Goal: Information Seeking & Learning: Learn about a topic

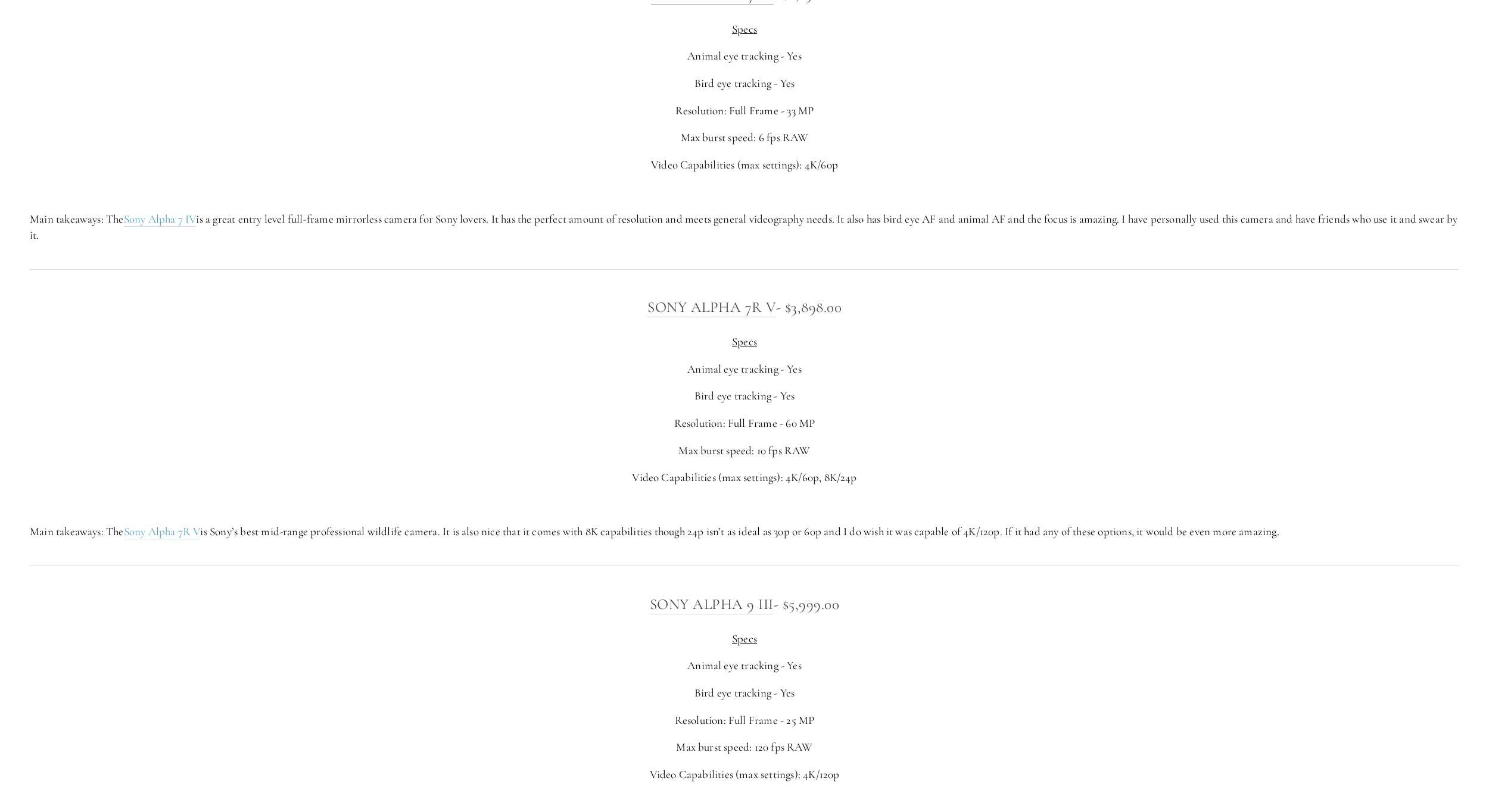
scroll to position [3573, 0]
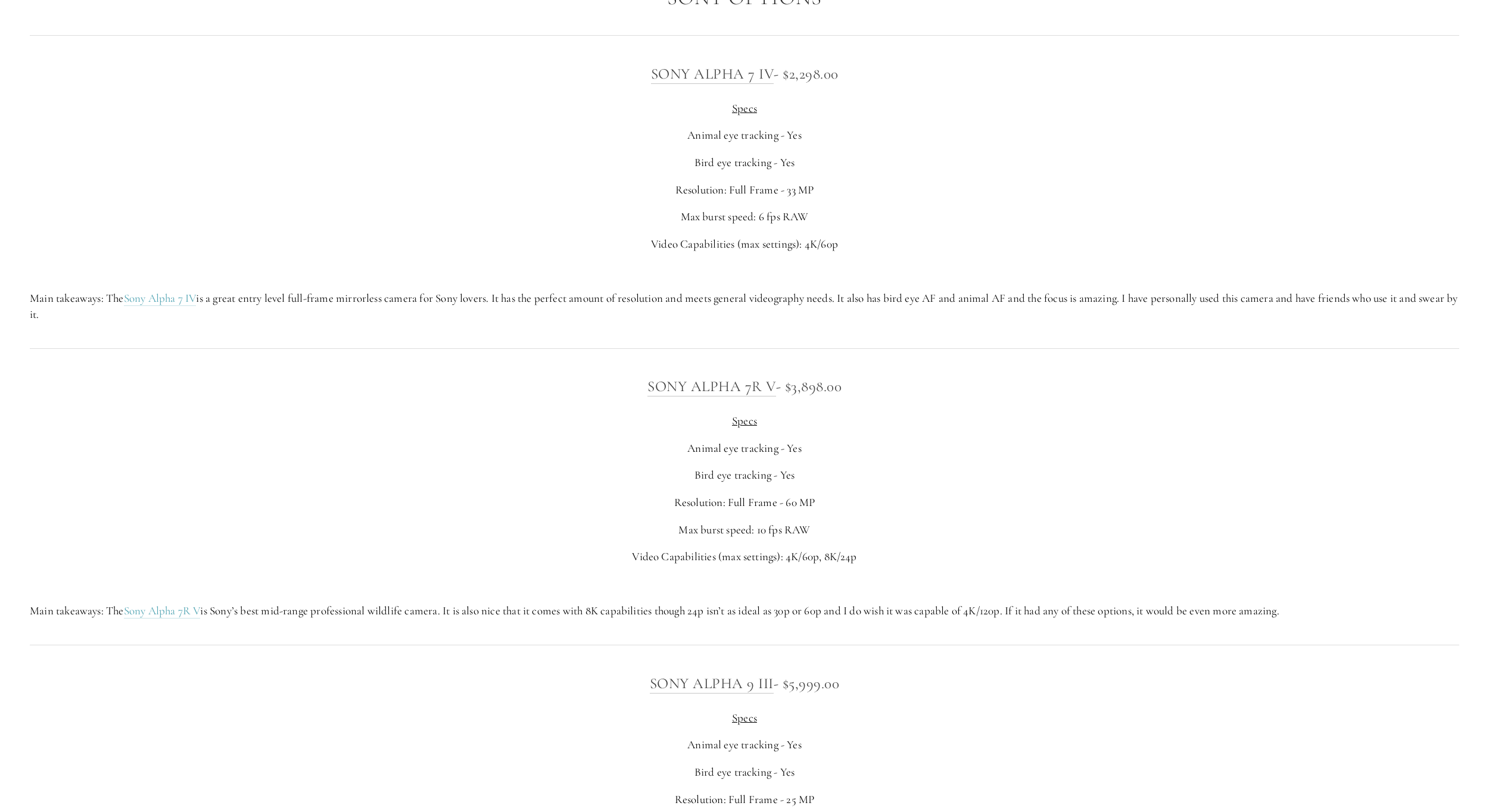
drag, startPoint x: 467, startPoint y: 364, endPoint x: 467, endPoint y: 373, distance: 9.0
click at [467, 364] on div at bounding box center [744, 348] width 1450 height 32
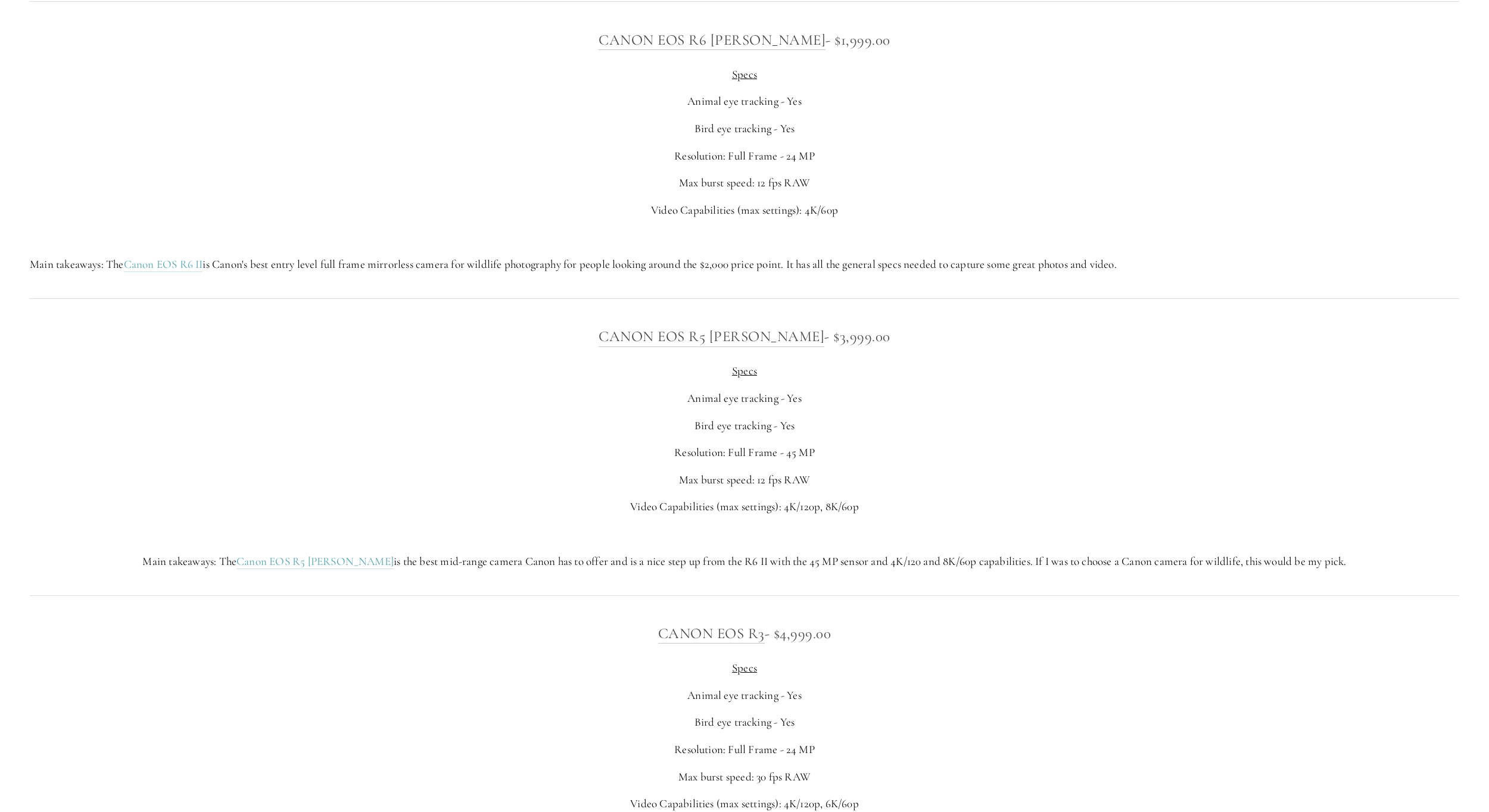
scroll to position [4685, 0]
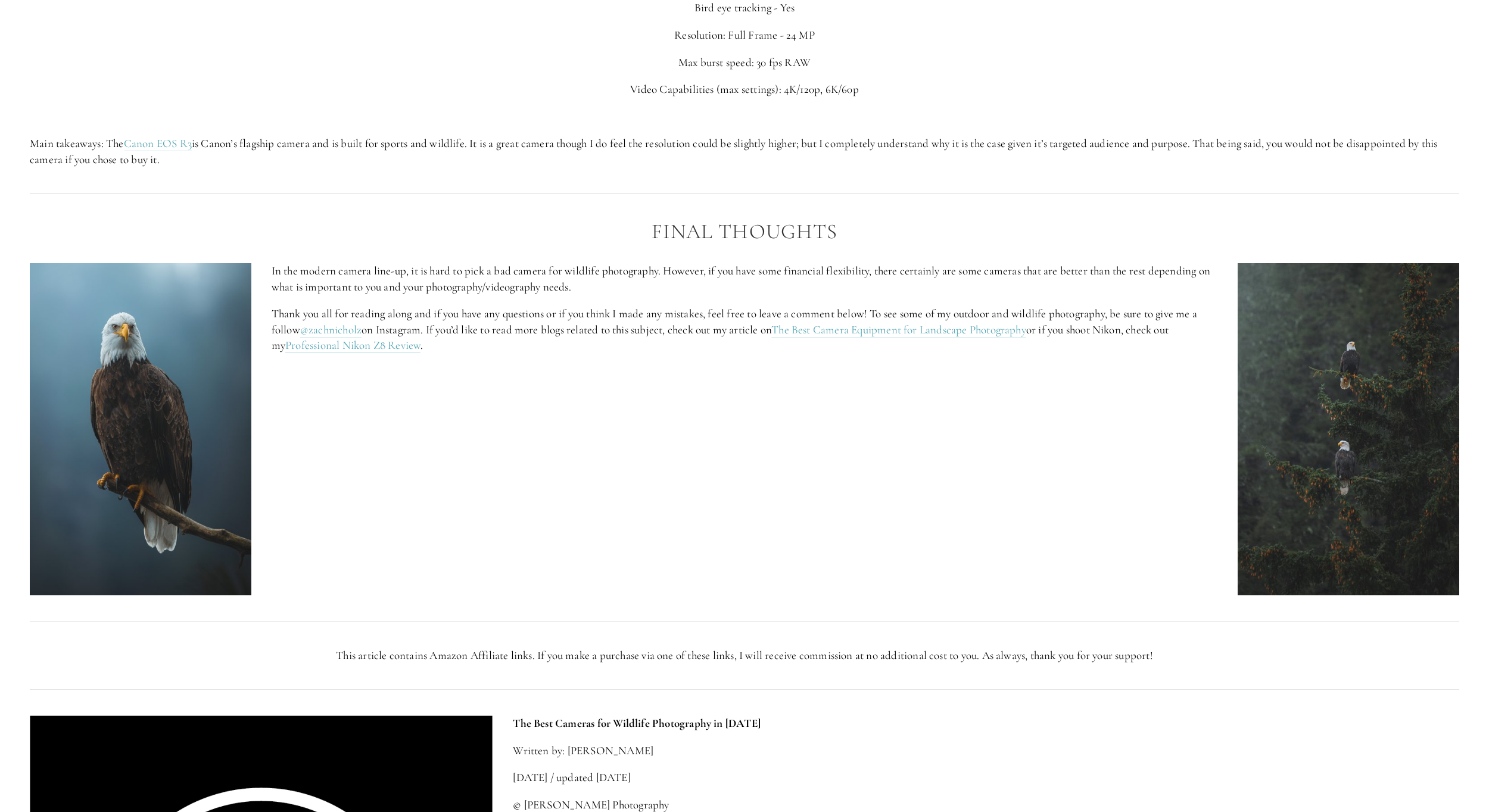
drag, startPoint x: 463, startPoint y: 384, endPoint x: 487, endPoint y: 281, distance: 105.8
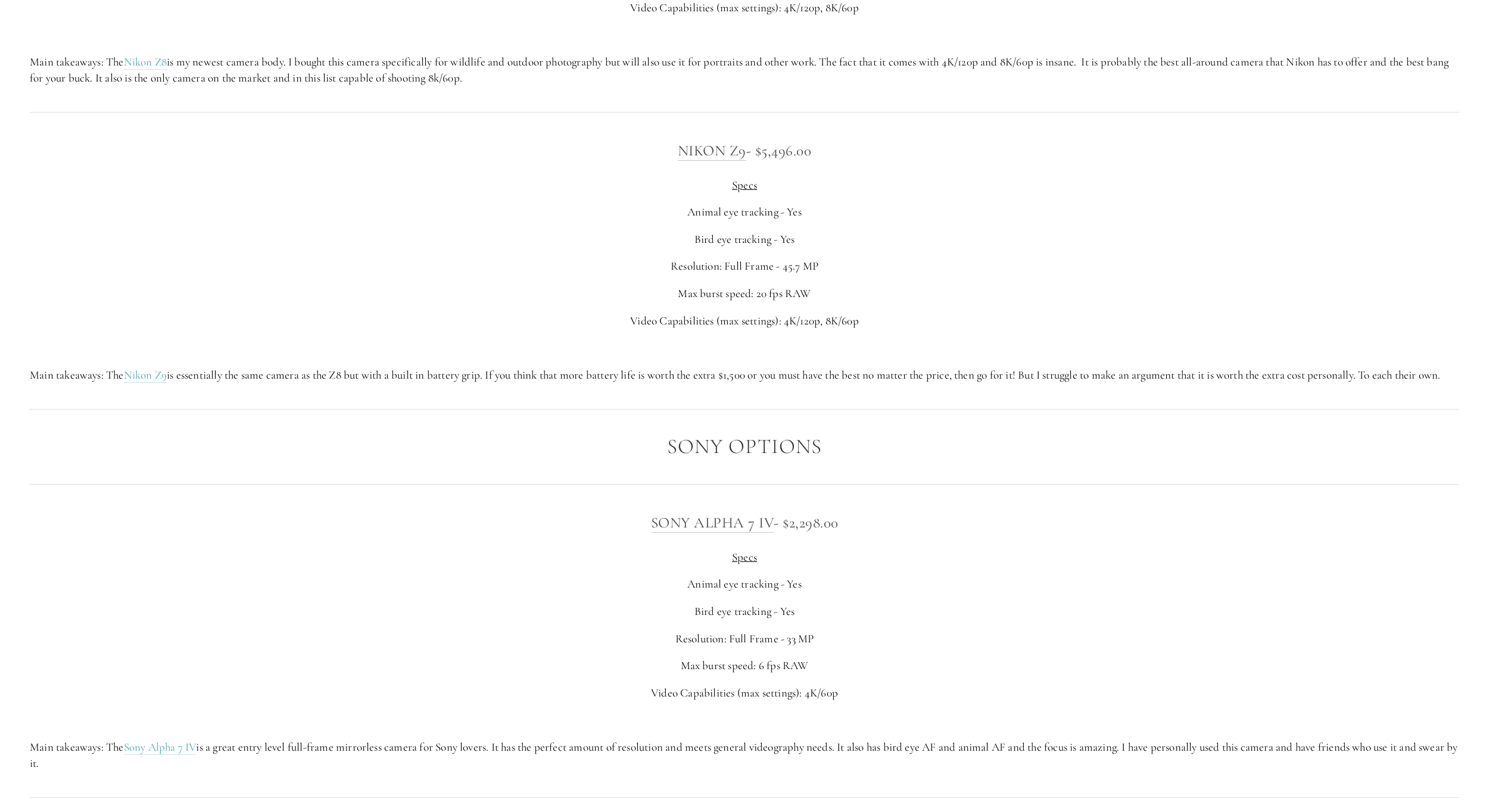
scroll to position [3442, 0]
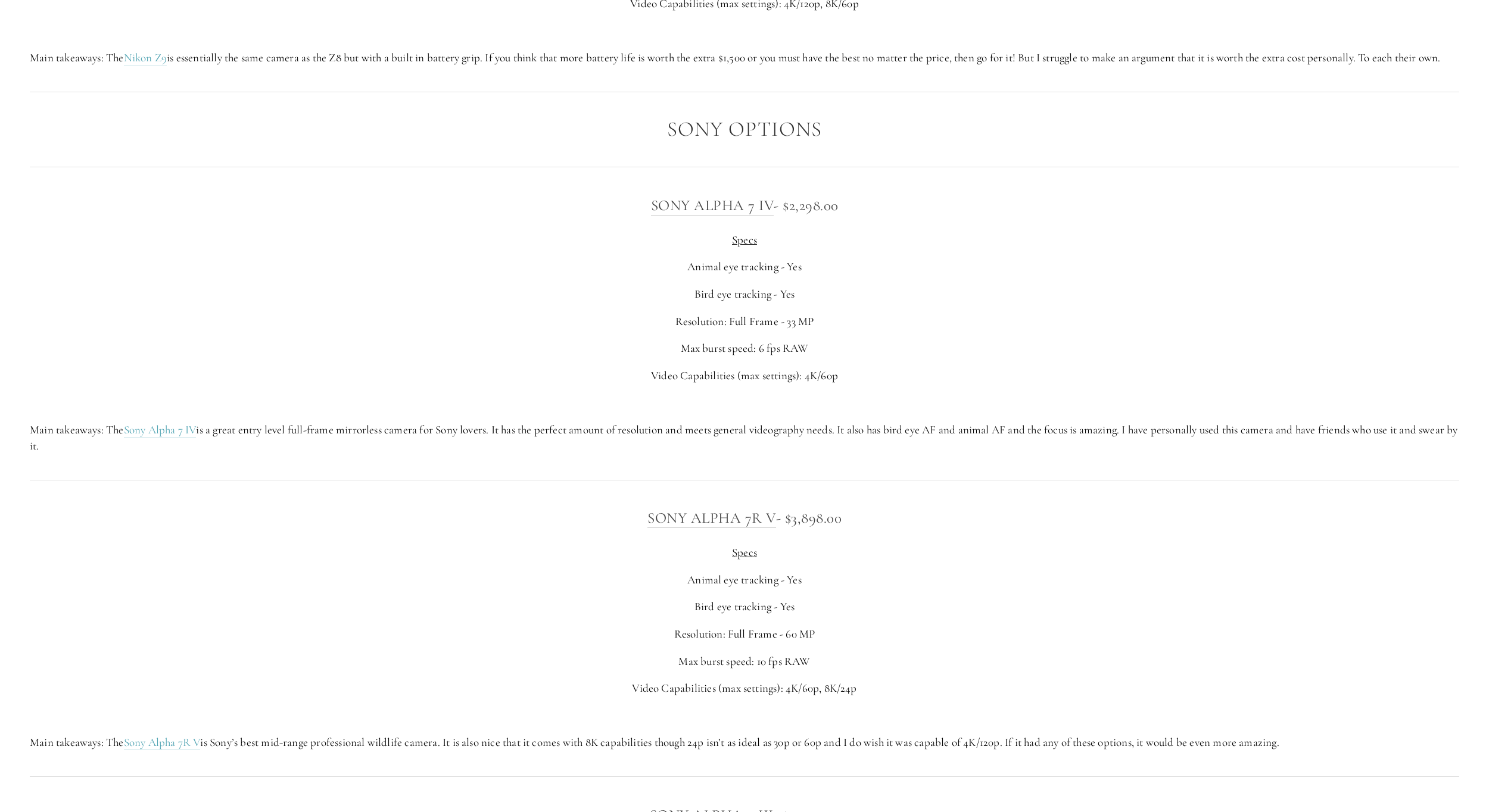
click at [343, 357] on p "Max burst speed: 6 fps RAW" at bounding box center [744, 348] width 1429 height 16
click at [344, 357] on p "Max burst speed: 6 fps RAW" at bounding box center [744, 348] width 1429 height 16
click at [344, 352] on div "Sony Alpha 7 IV - $2,298.00 Specs Animal eye tracking - Yes Bird eye tracking -…" at bounding box center [744, 323] width 1429 height 260
click at [345, 353] on div "Sony Alpha 7 IV - $2,298.00 Specs Animal eye tracking - Yes Bird eye tracking -…" at bounding box center [744, 323] width 1429 height 260
click at [345, 353] on div "Sony Alpha 7 IV - $2,298.00 Specs Animal eye tracking - Yes Bird eye tracking -…" at bounding box center [744, 323] width 1429 height 260
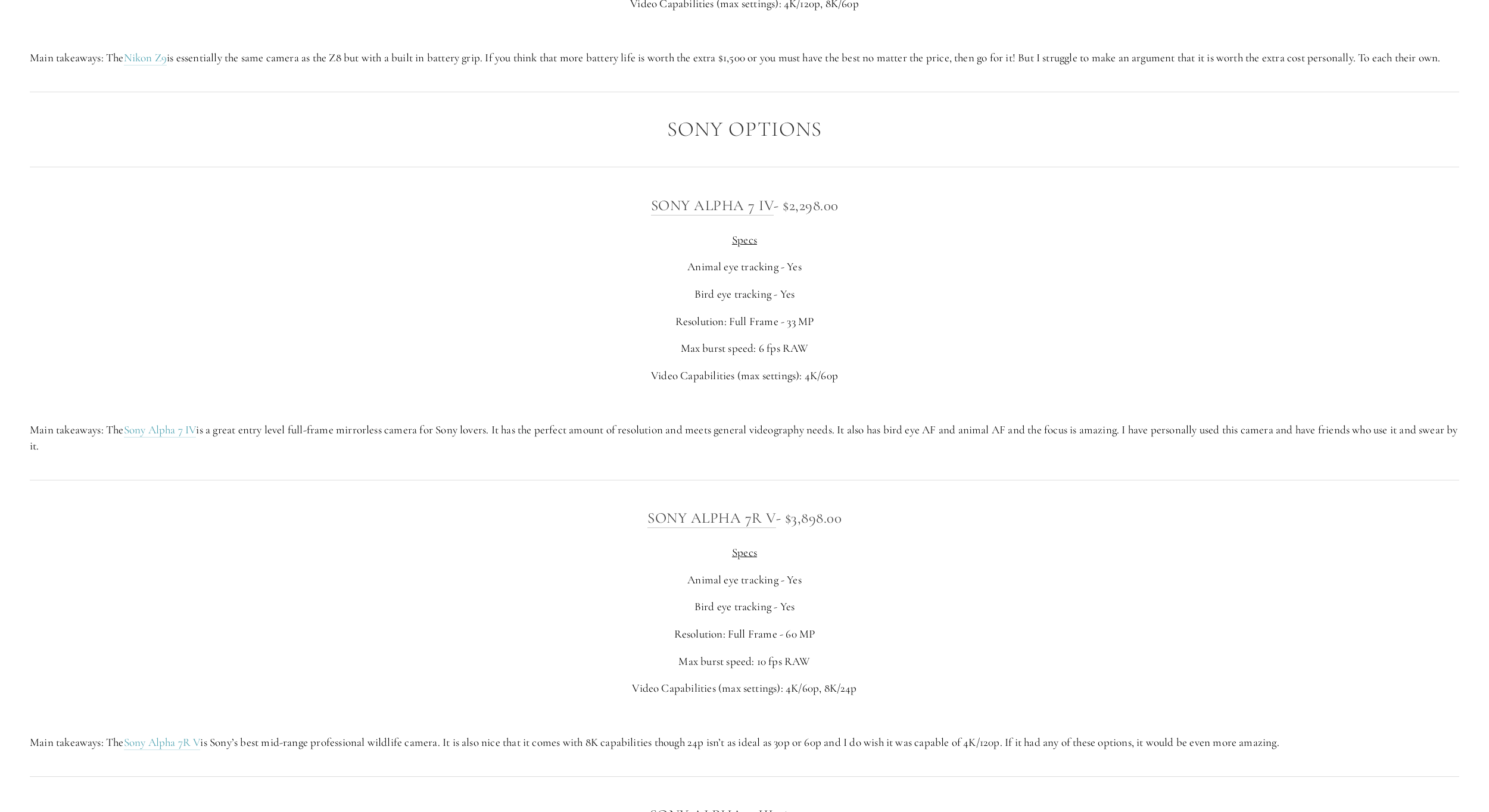
click at [347, 352] on div "Sony Alpha 7 IV - $2,298.00 Specs Animal eye tracking - Yes Bird eye tracking -…" at bounding box center [744, 323] width 1429 height 260
click at [347, 352] on div "Sony Alpha 7 IV - $2,298.00 Specs Animal eye tracking - Yes Bird eye tracking -…" at bounding box center [744, 323] width 1429 height 260
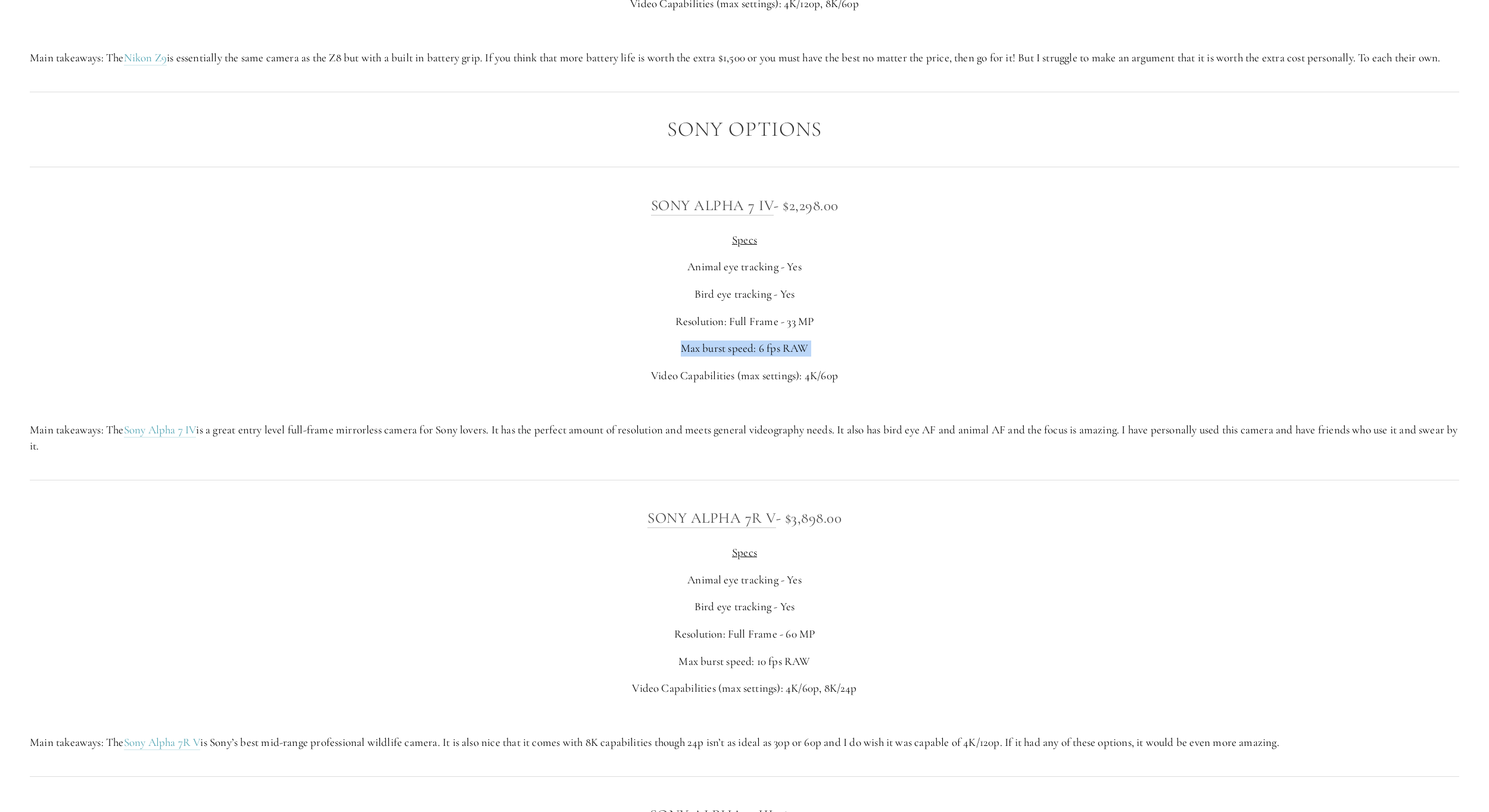
click at [347, 352] on div "Sony Alpha 7 IV - $2,298.00 Specs Animal eye tracking - Yes Bird eye tracking -…" at bounding box center [744, 323] width 1429 height 260
click at [386, 411] on p at bounding box center [744, 403] width 1429 height 16
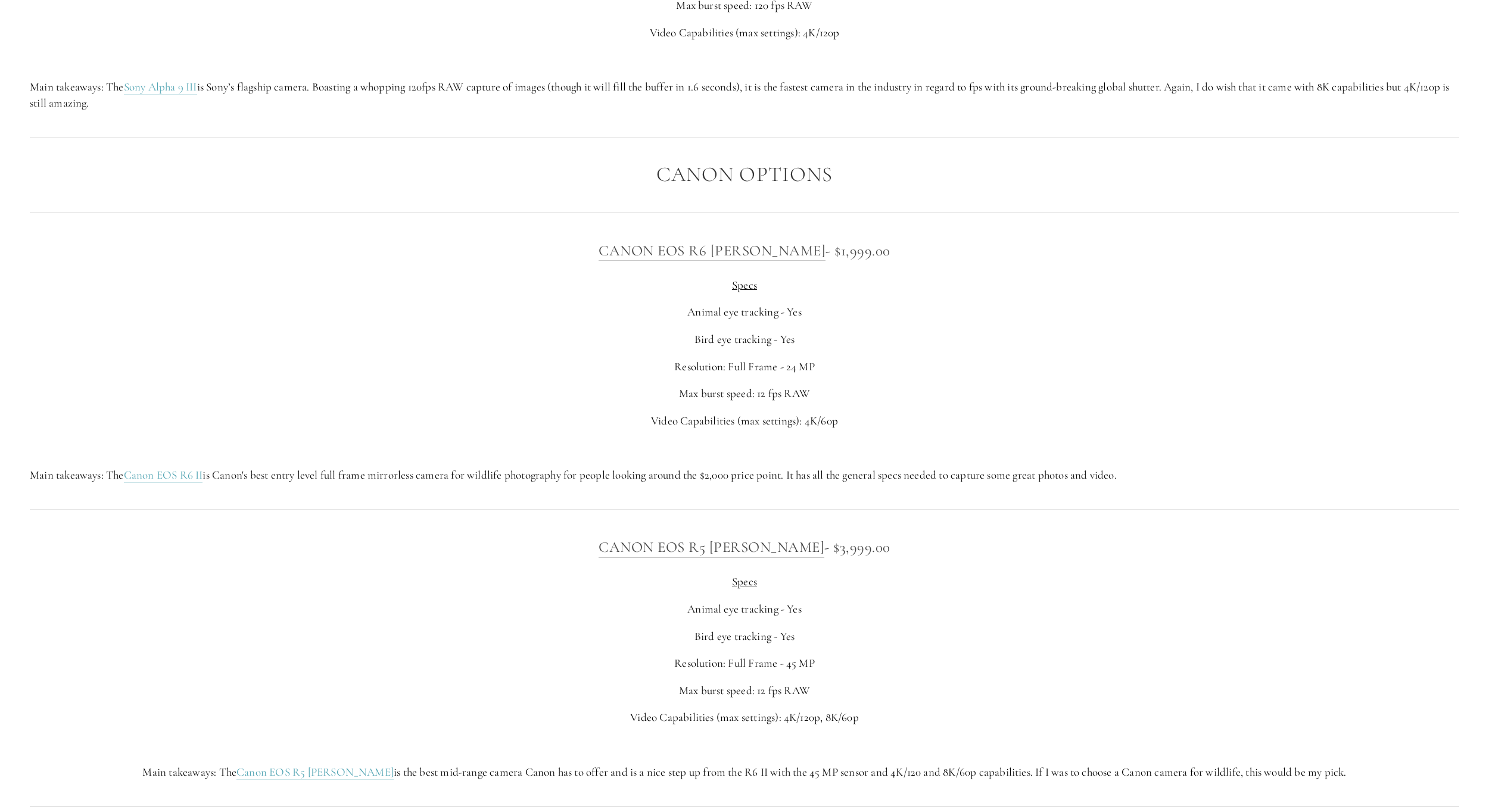
scroll to position [4474, 0]
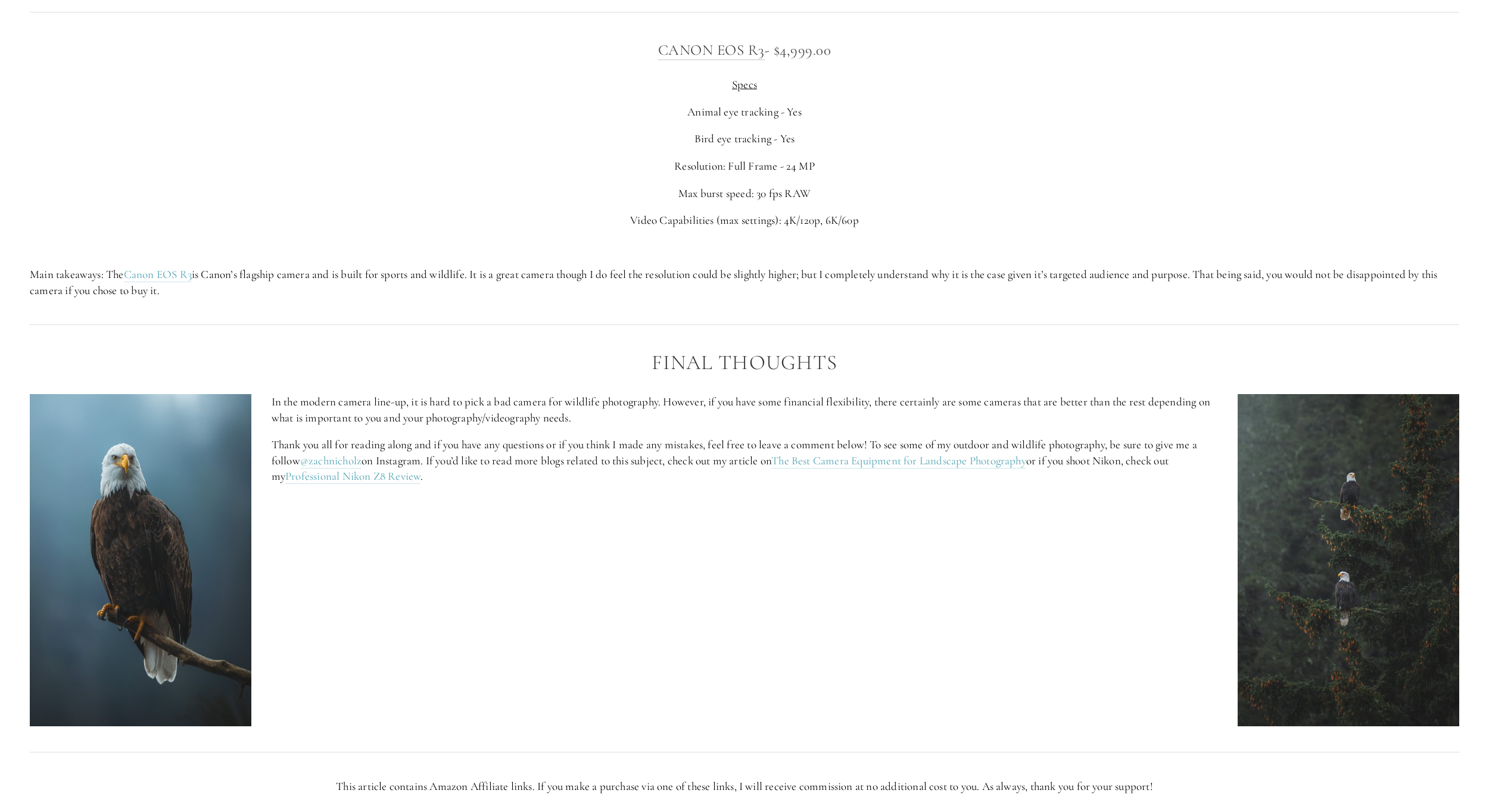
drag, startPoint x: 888, startPoint y: 466, endPoint x: 882, endPoint y: 416, distance: 50.4
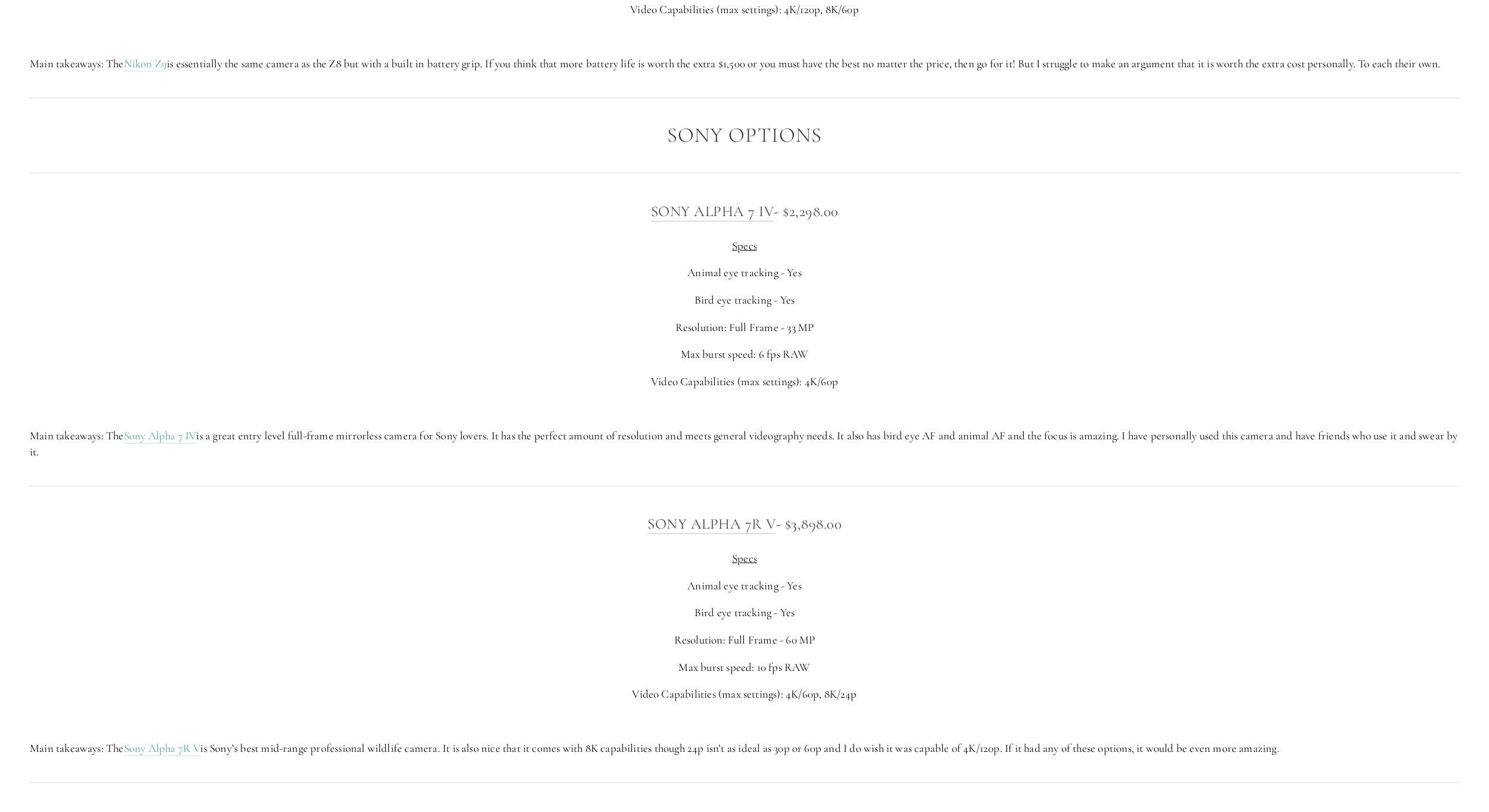
scroll to position [3448, 0]
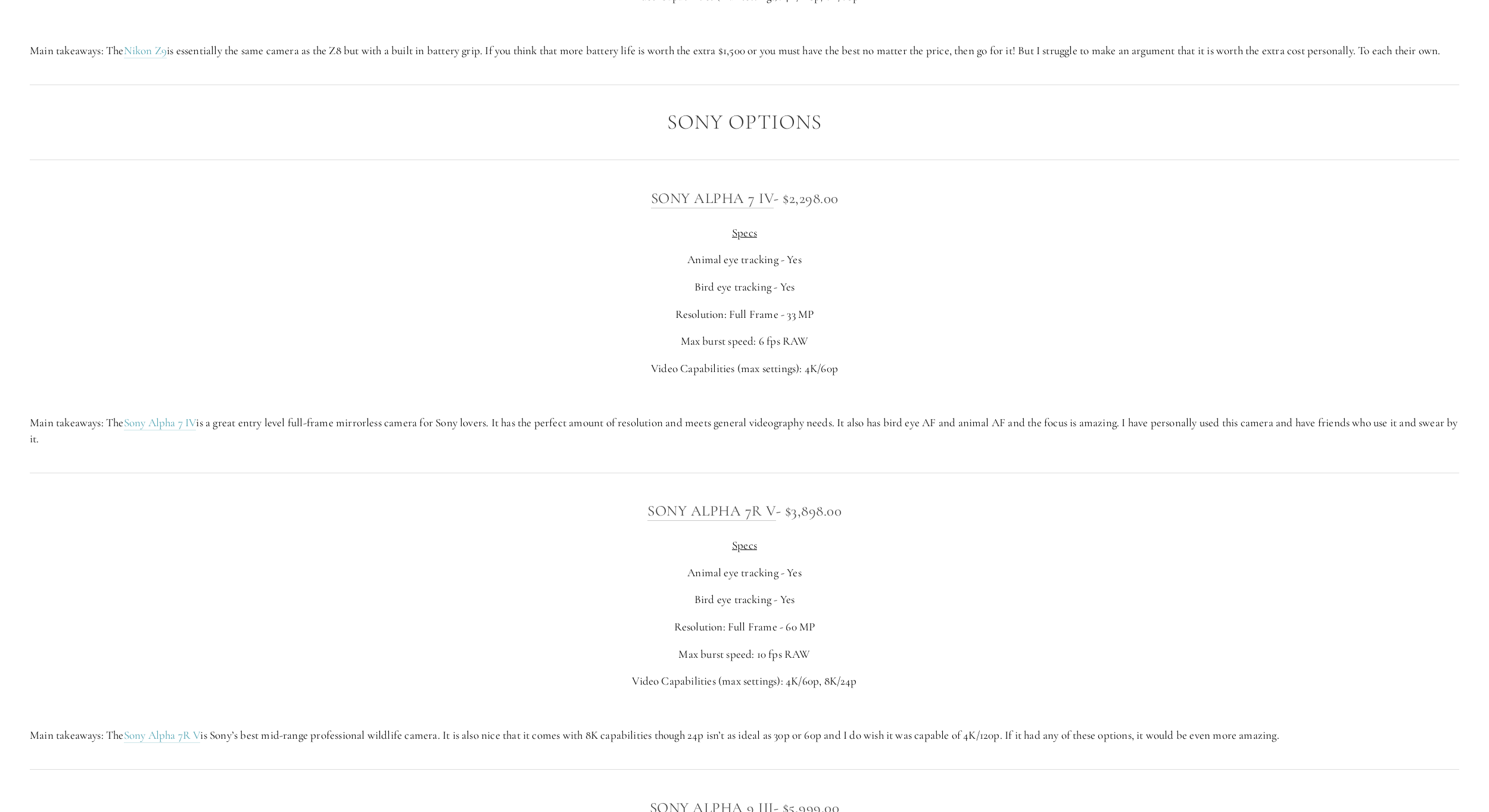
click at [775, 457] on div "Sony Alpha 7 IV - $2,298.00 Specs Animal eye tracking - Yes Bird eye tracking -…" at bounding box center [744, 316] width 1450 height 280
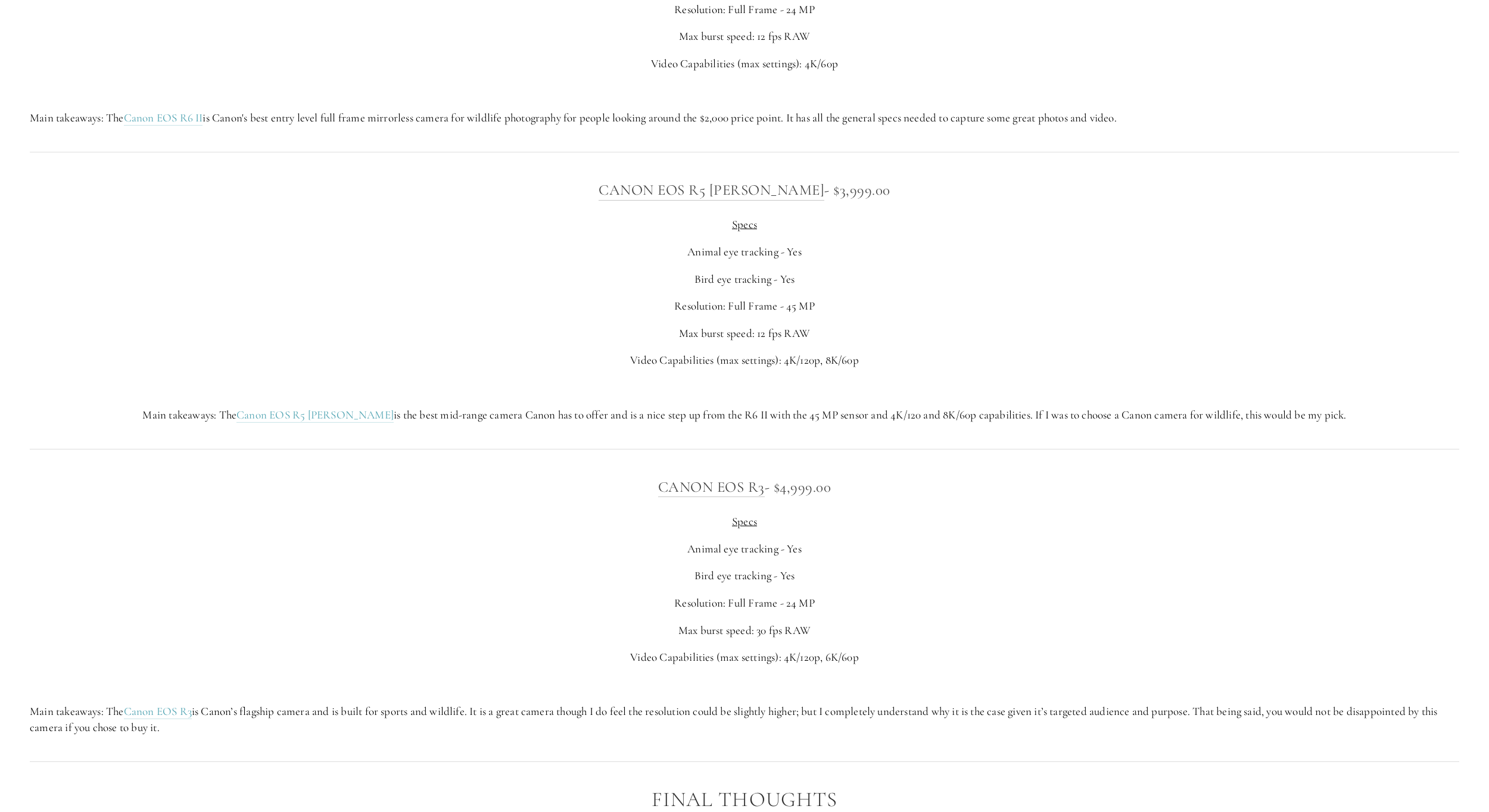
scroll to position [4756, 0]
drag, startPoint x: 424, startPoint y: 430, endPoint x: 572, endPoint y: 438, distance: 148.2
click at [572, 429] on div "Canon EOS R5 [PERSON_NAME] - $3,999.00 Specs Animal eye tracking - Yes Bird eye…" at bounding box center [744, 296] width 1450 height 265
click at [570, 445] on hr at bounding box center [744, 445] width 1429 height 1
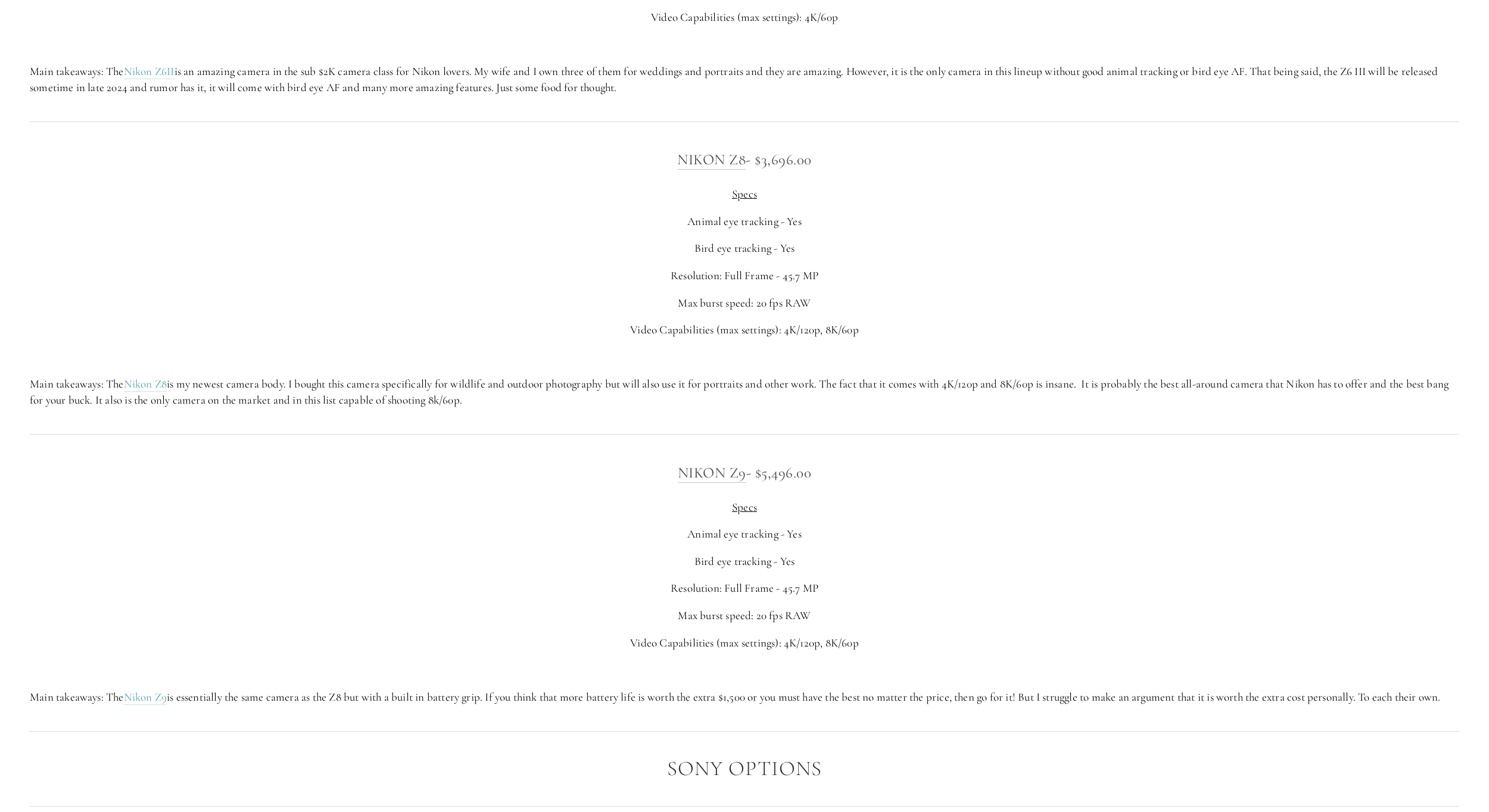
scroll to position [2798, 0]
